Goal: Find specific page/section: Find specific page/section

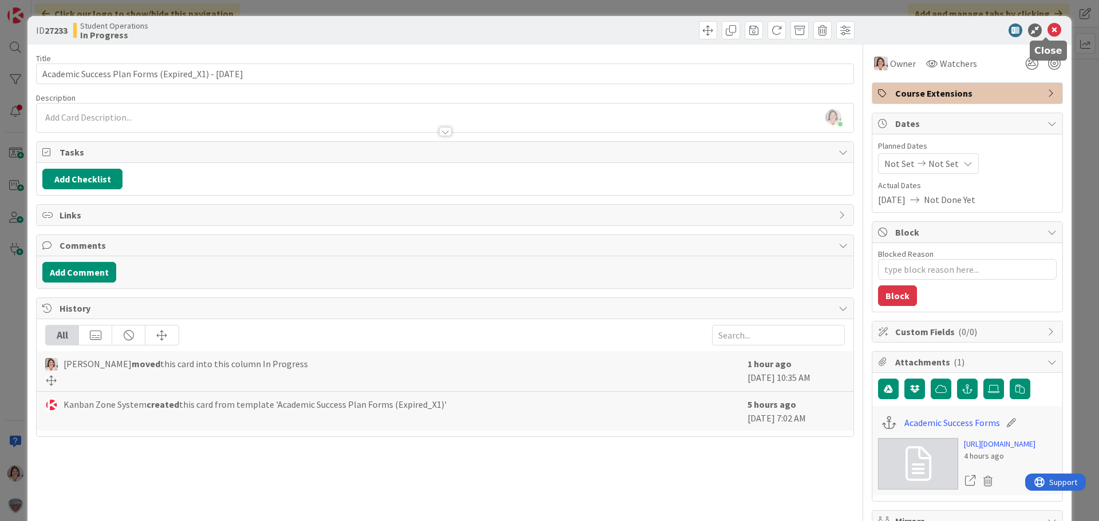
click at [1048, 33] on icon at bounding box center [1055, 30] width 14 height 14
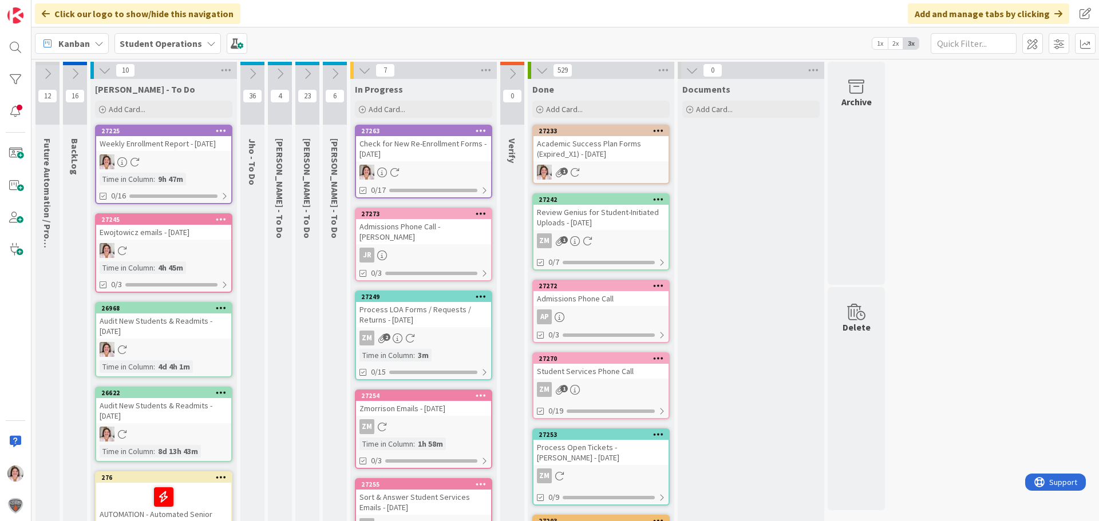
click at [414, 164] on link "27263 Check for New Re-Enrollment Forms - [DATE] 0/17" at bounding box center [423, 162] width 137 height 74
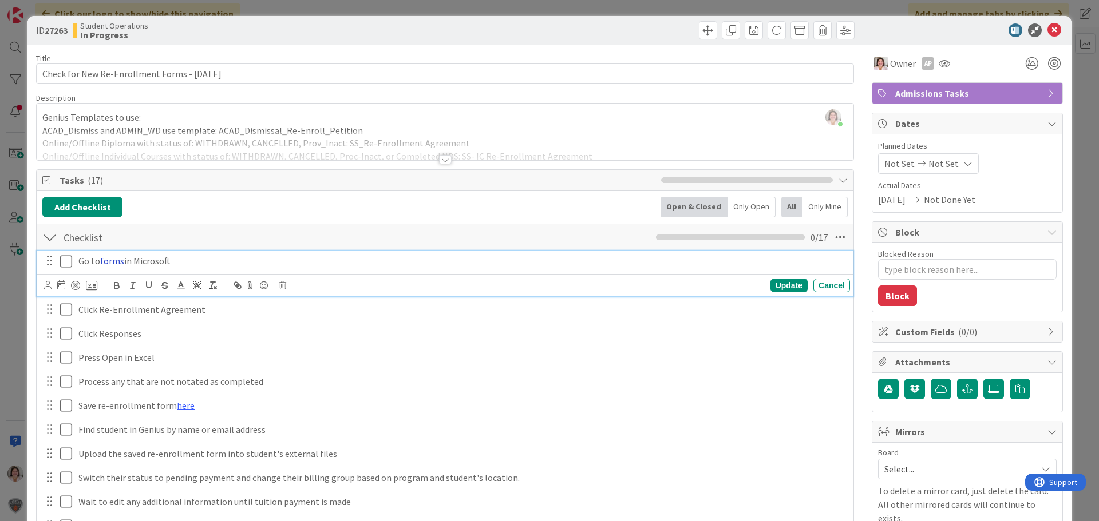
click at [110, 260] on link "forms" at bounding box center [112, 260] width 24 height 11
click at [111, 284] on link "[URL][DOMAIN_NAME]" at bounding box center [84, 283] width 78 height 15
click at [1048, 27] on icon at bounding box center [1055, 30] width 14 height 14
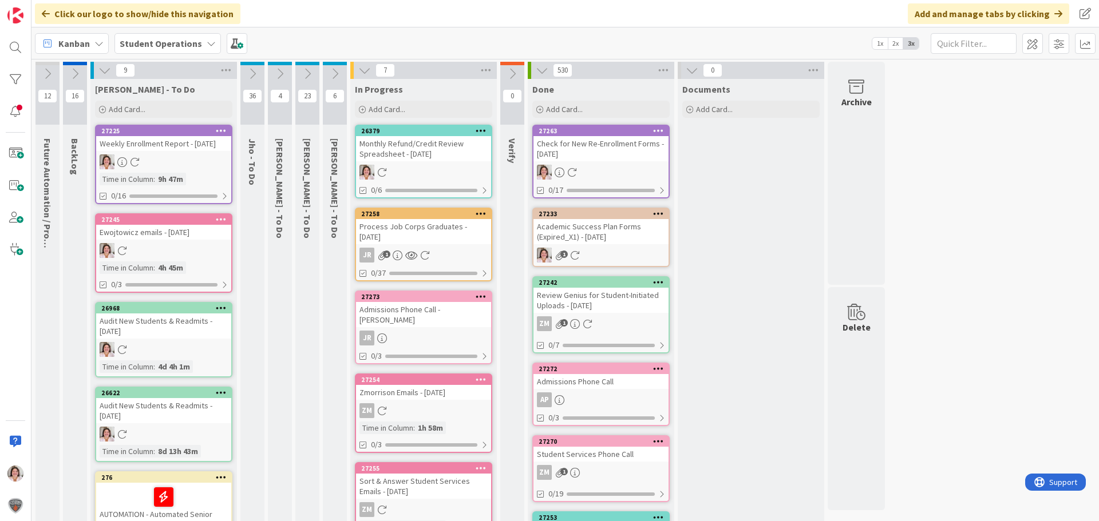
click at [460, 159] on div "Monthly Refund/Credit Review Spreadsheet - [DATE]" at bounding box center [423, 148] width 135 height 25
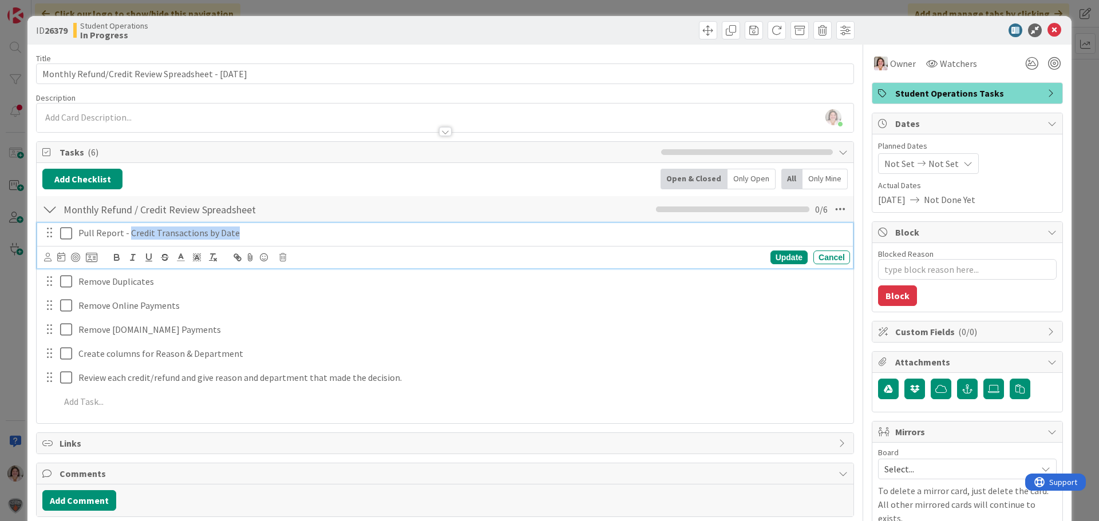
drag, startPoint x: 246, startPoint y: 233, endPoint x: 129, endPoint y: 226, distance: 117.0
click at [129, 226] on div "Pull Report - Credit Transactions by Date" at bounding box center [462, 233] width 776 height 20
copy p "Credit Transactions by Date"
type textarea "x"
click at [1048, 30] on icon at bounding box center [1055, 30] width 14 height 14
